Goal: Task Accomplishment & Management: Use online tool/utility

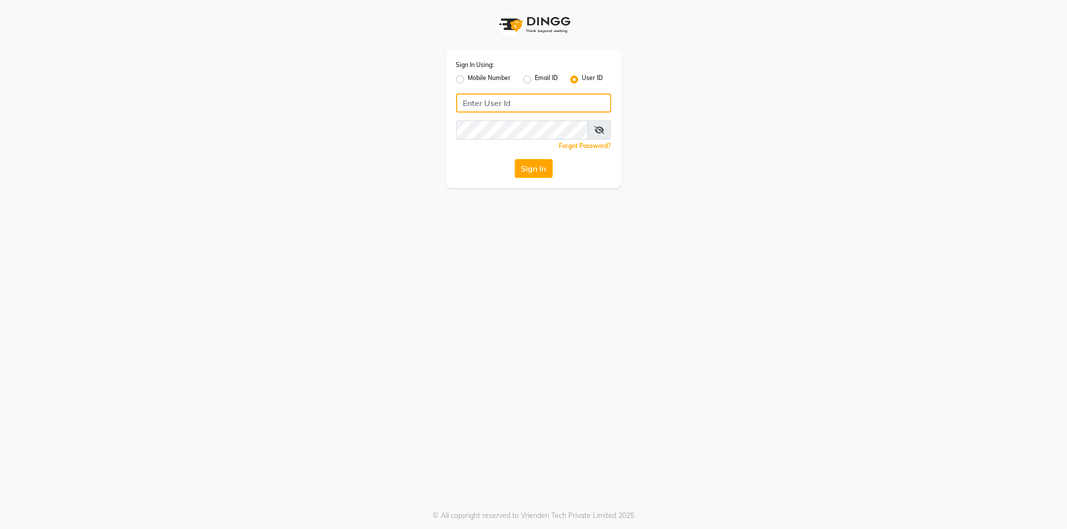
type input "9082030880"
drag, startPoint x: 521, startPoint y: 155, endPoint x: 522, endPoint y: 167, distance: 11.5
click at [522, 157] on div "Sign In Using: Mobile Number Email ID User ID 9082030880 Remember me Forgot Pas…" at bounding box center [533, 119] width 175 height 139
click at [468, 79] on label "Mobile Number" at bounding box center [489, 80] width 43 height 12
click at [468, 79] on input "Mobile Number" at bounding box center [471, 77] width 7 height 7
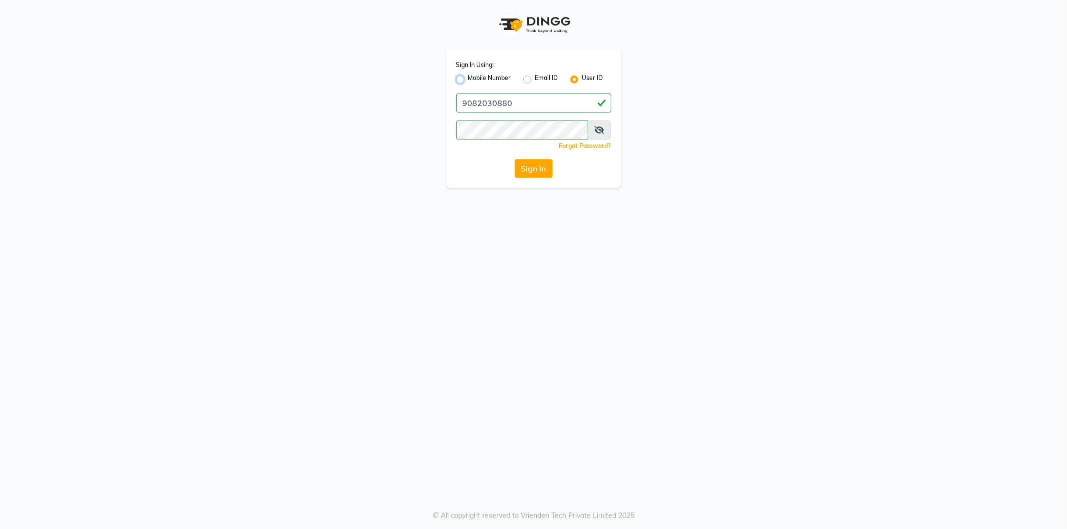
radio input "true"
radio input "false"
click at [524, 111] on input "Username" at bounding box center [551, 103] width 122 height 19
type input "9082030880"
click at [548, 162] on button "Sign In" at bounding box center [534, 168] width 38 height 19
